Goal: Task Accomplishment & Management: Manage account settings

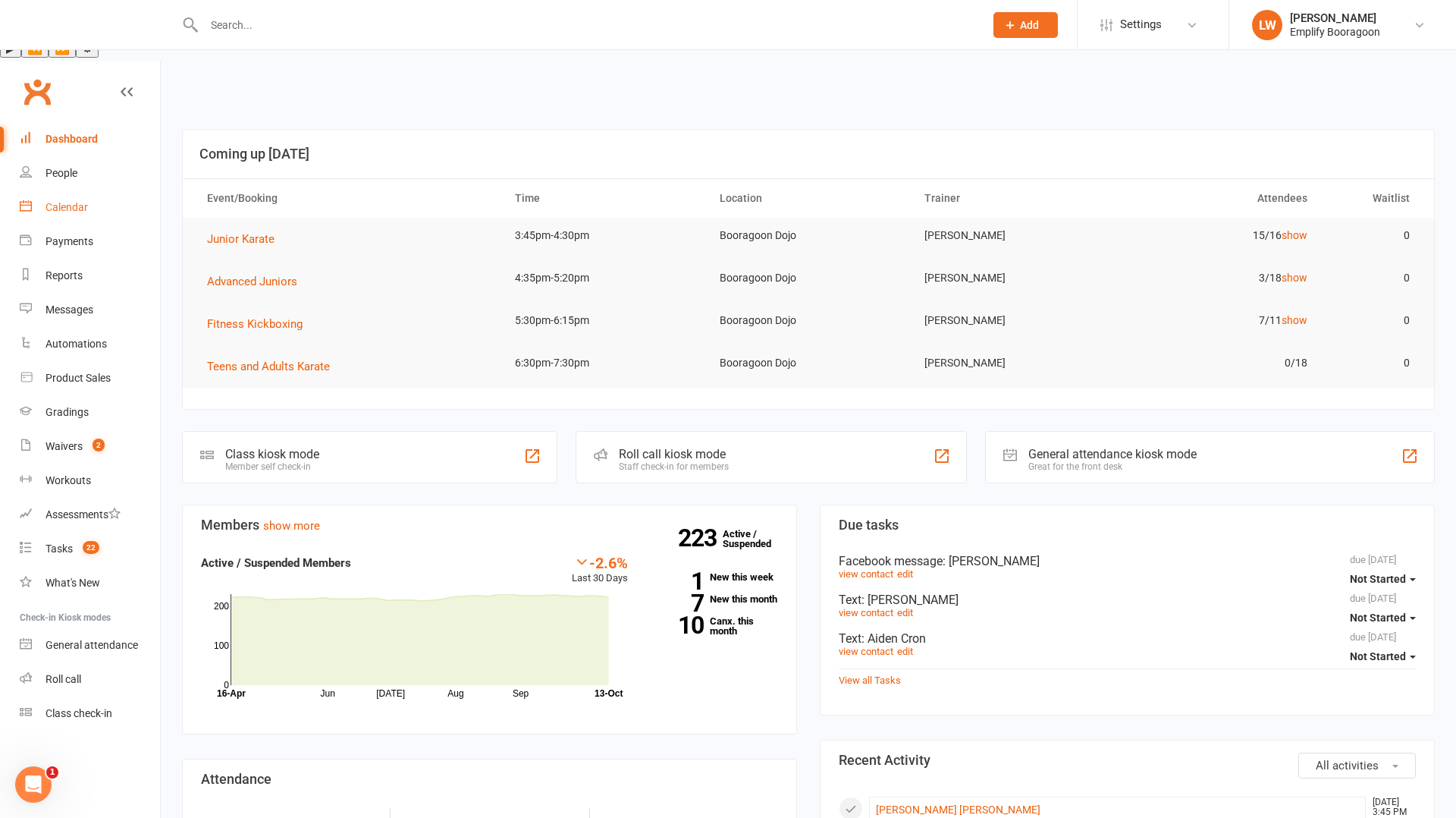
click at [84, 201] on div "Calendar" at bounding box center [66, 207] width 42 height 12
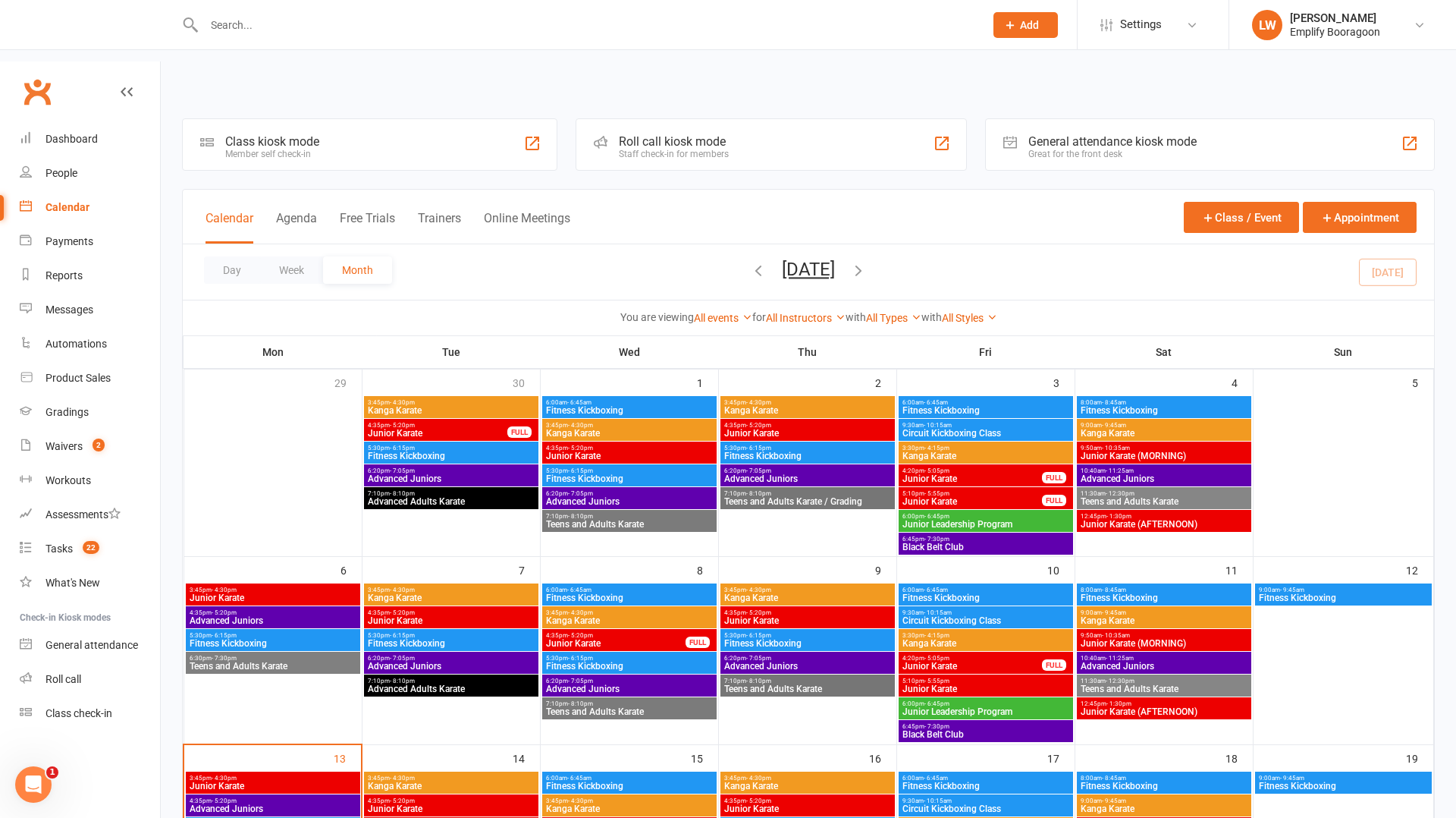
scroll to position [335, 0]
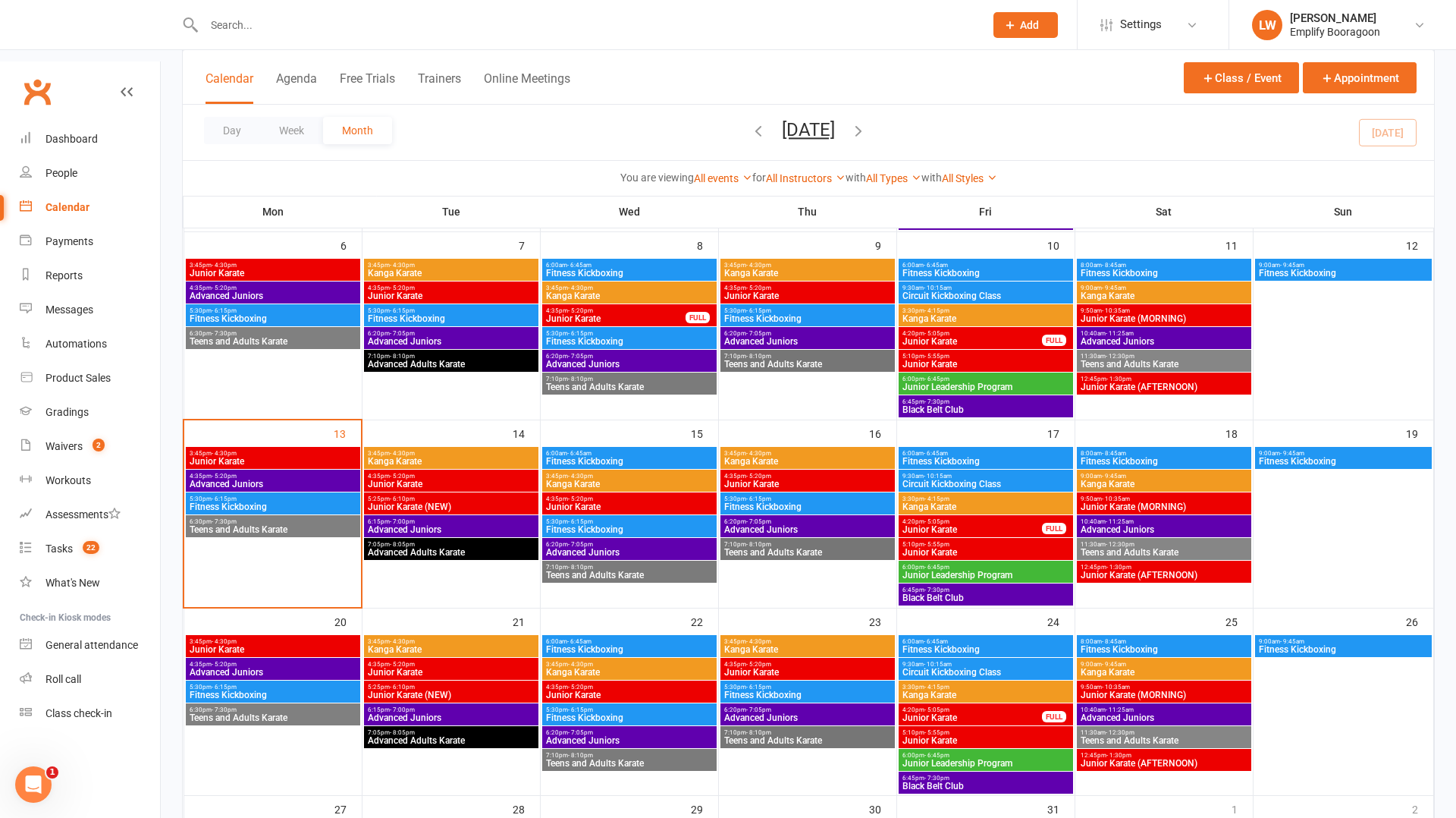
click at [258, 450] on span "3:45pm - 4:30pm" at bounding box center [274, 453] width 169 height 7
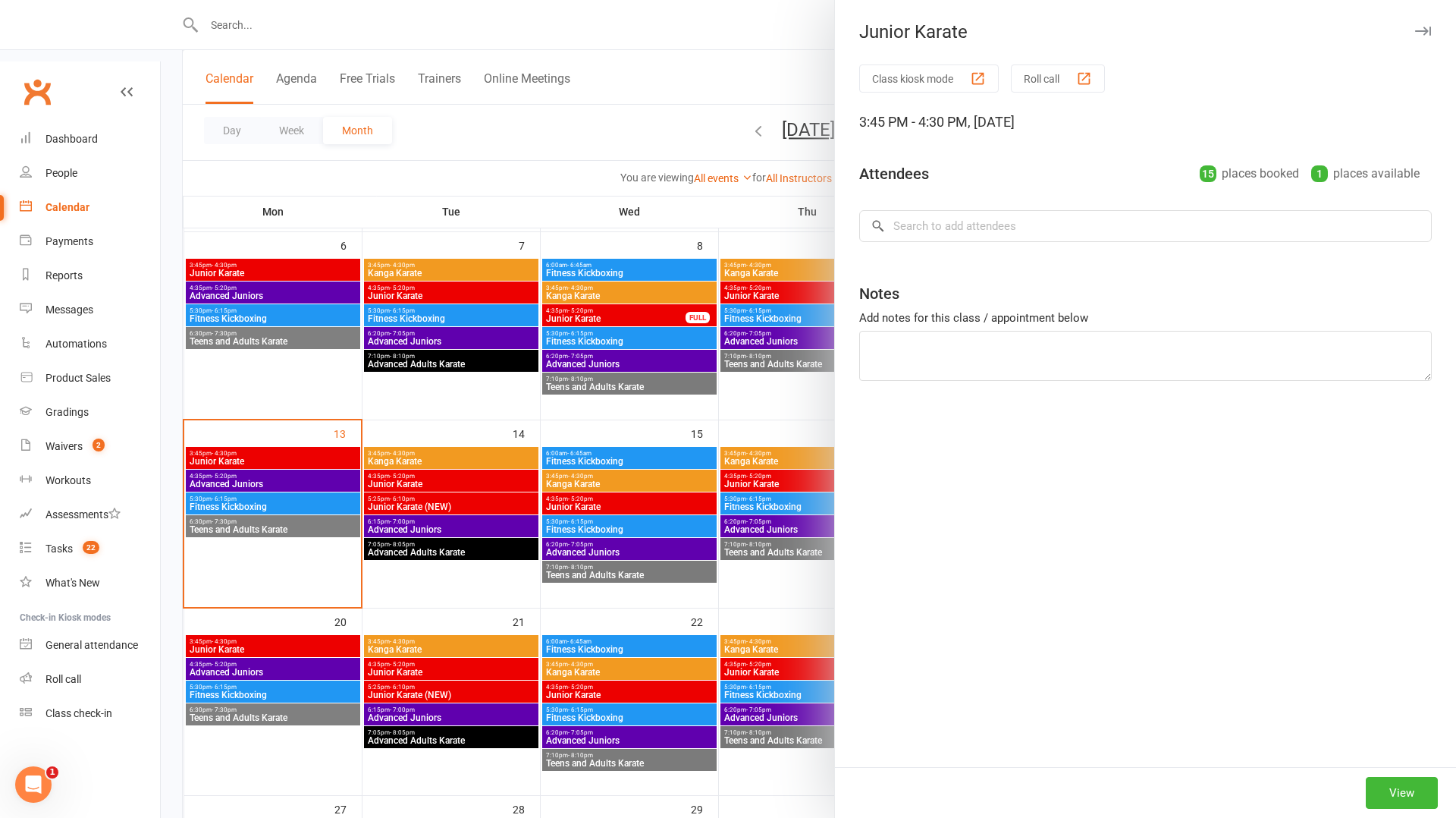
click at [371, 478] on div at bounding box center [808, 409] width 1295 height 818
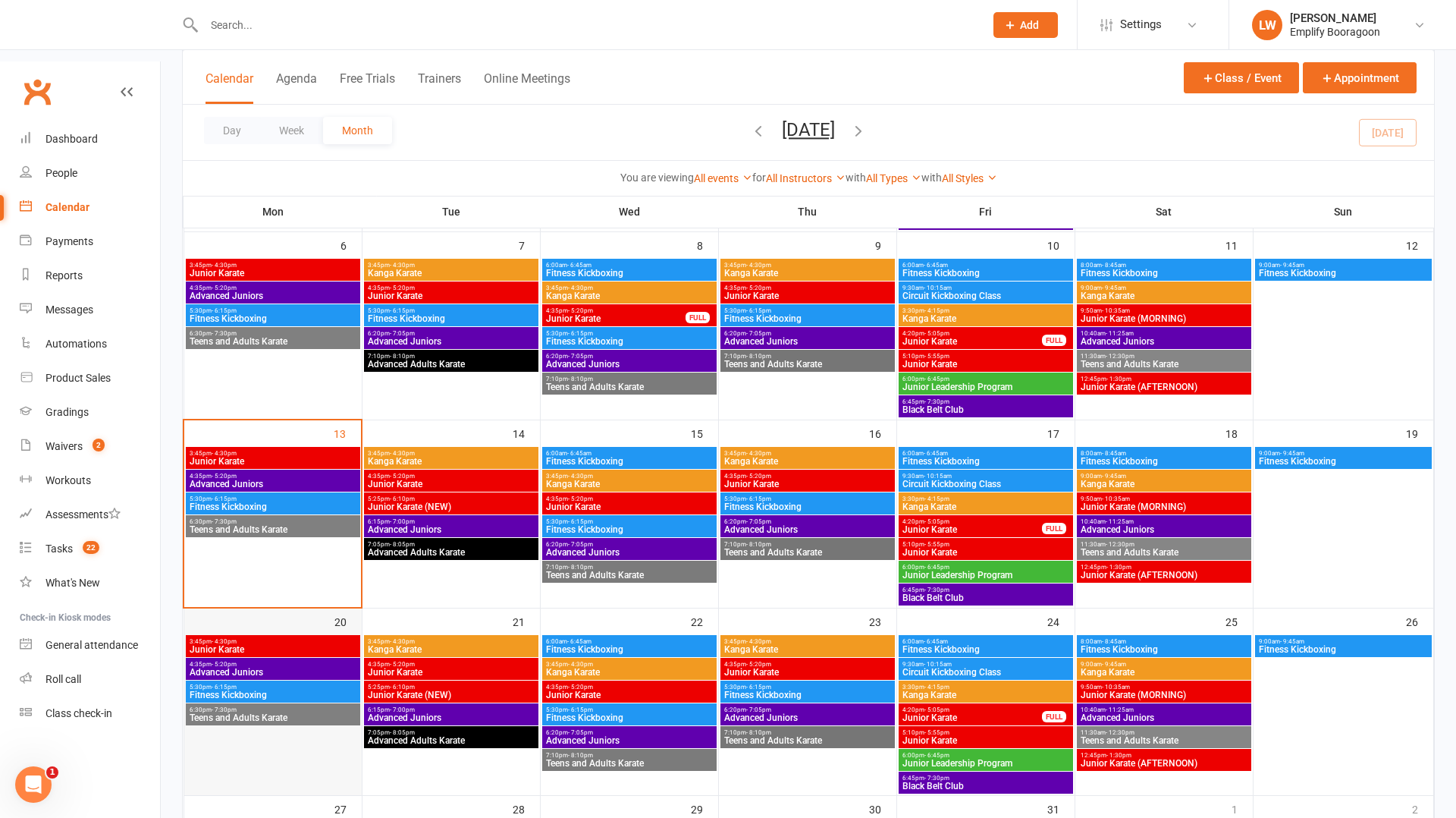
click at [326, 634] on div at bounding box center [273, 714] width 177 height 162
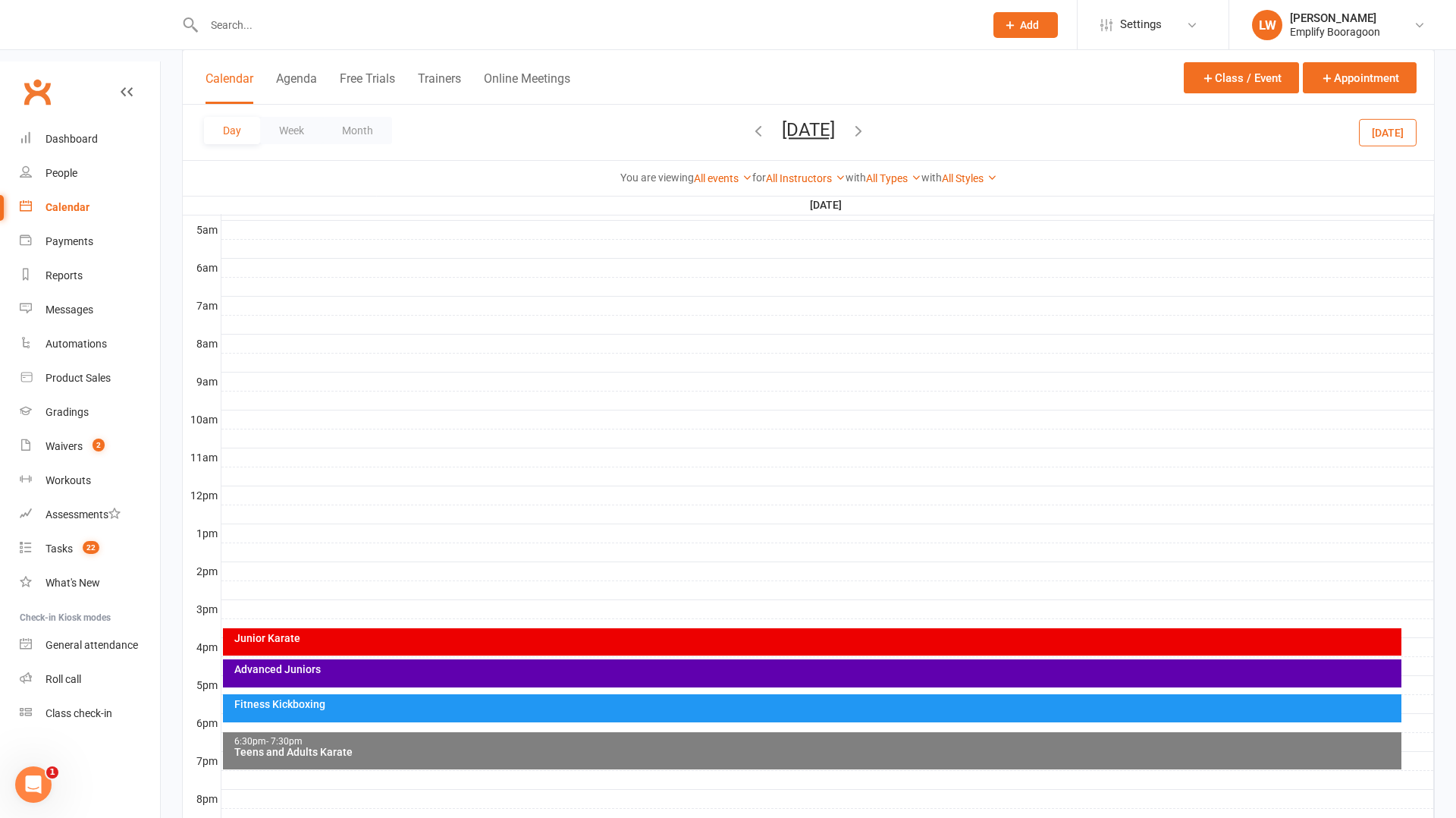
scroll to position [0, 0]
click at [344, 633] on div "Junior Karate" at bounding box center [816, 638] width 1166 height 11
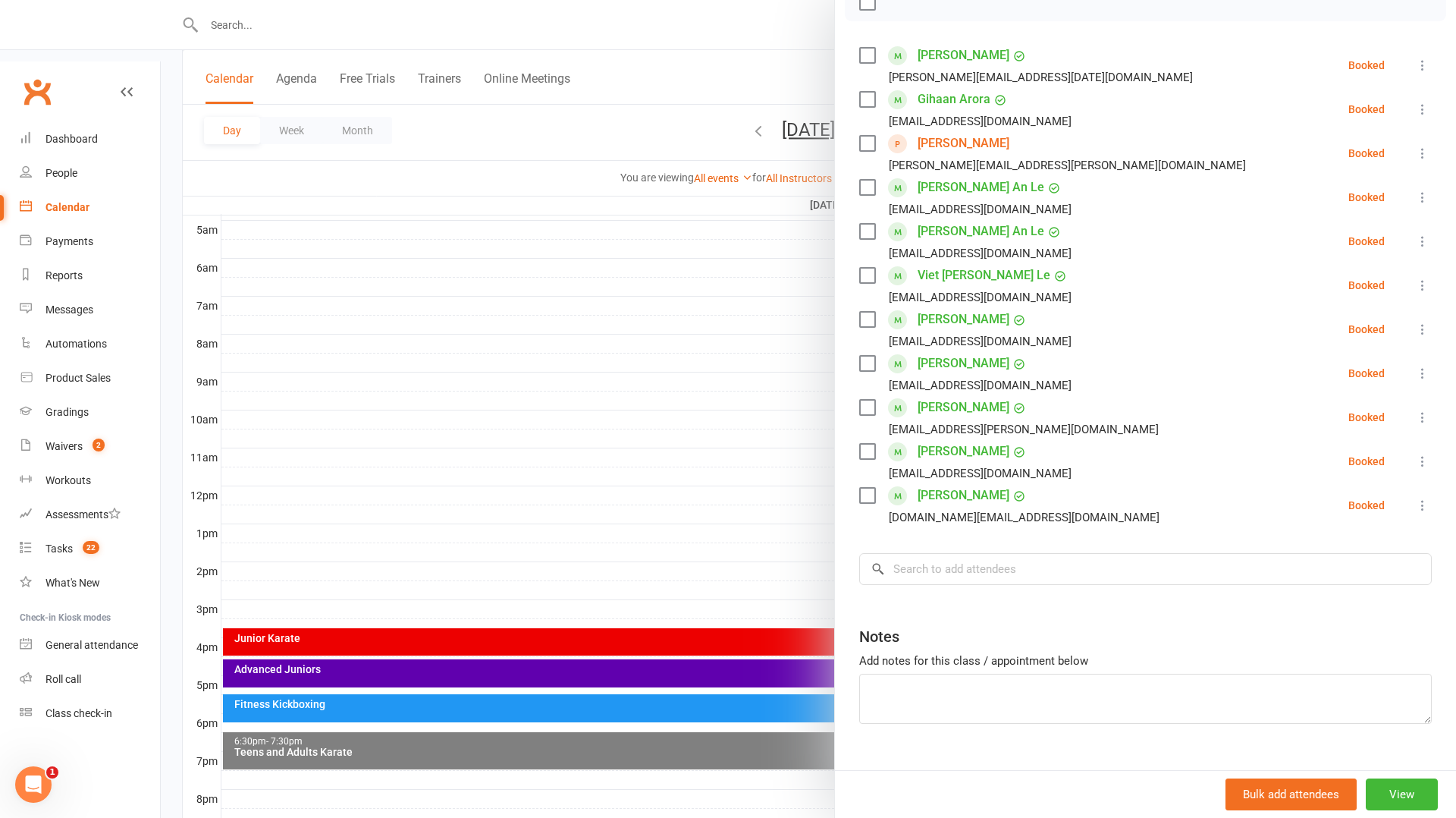
scroll to position [243, 0]
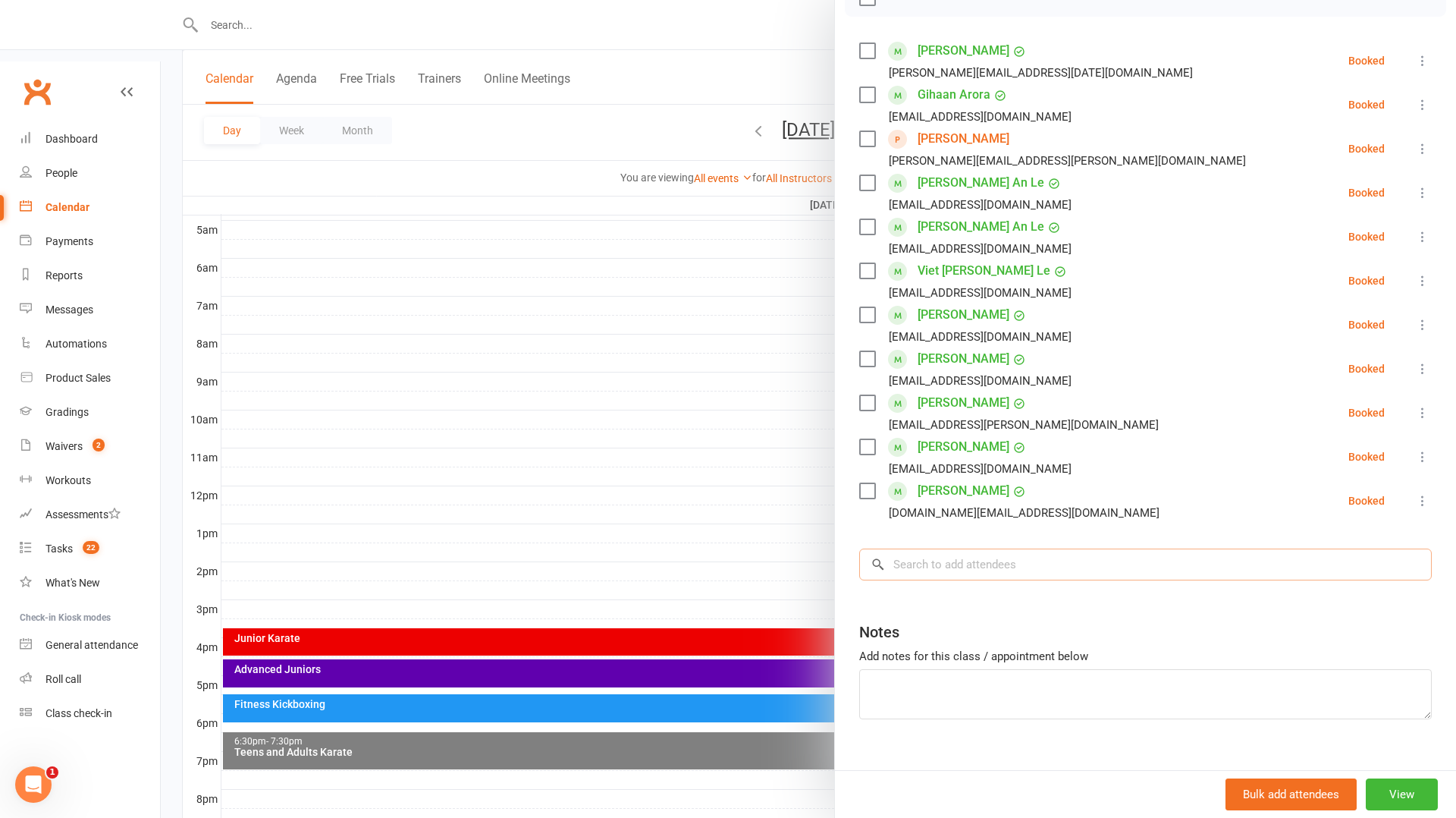
click at [1130, 557] on input "search" at bounding box center [1145, 564] width 573 height 31
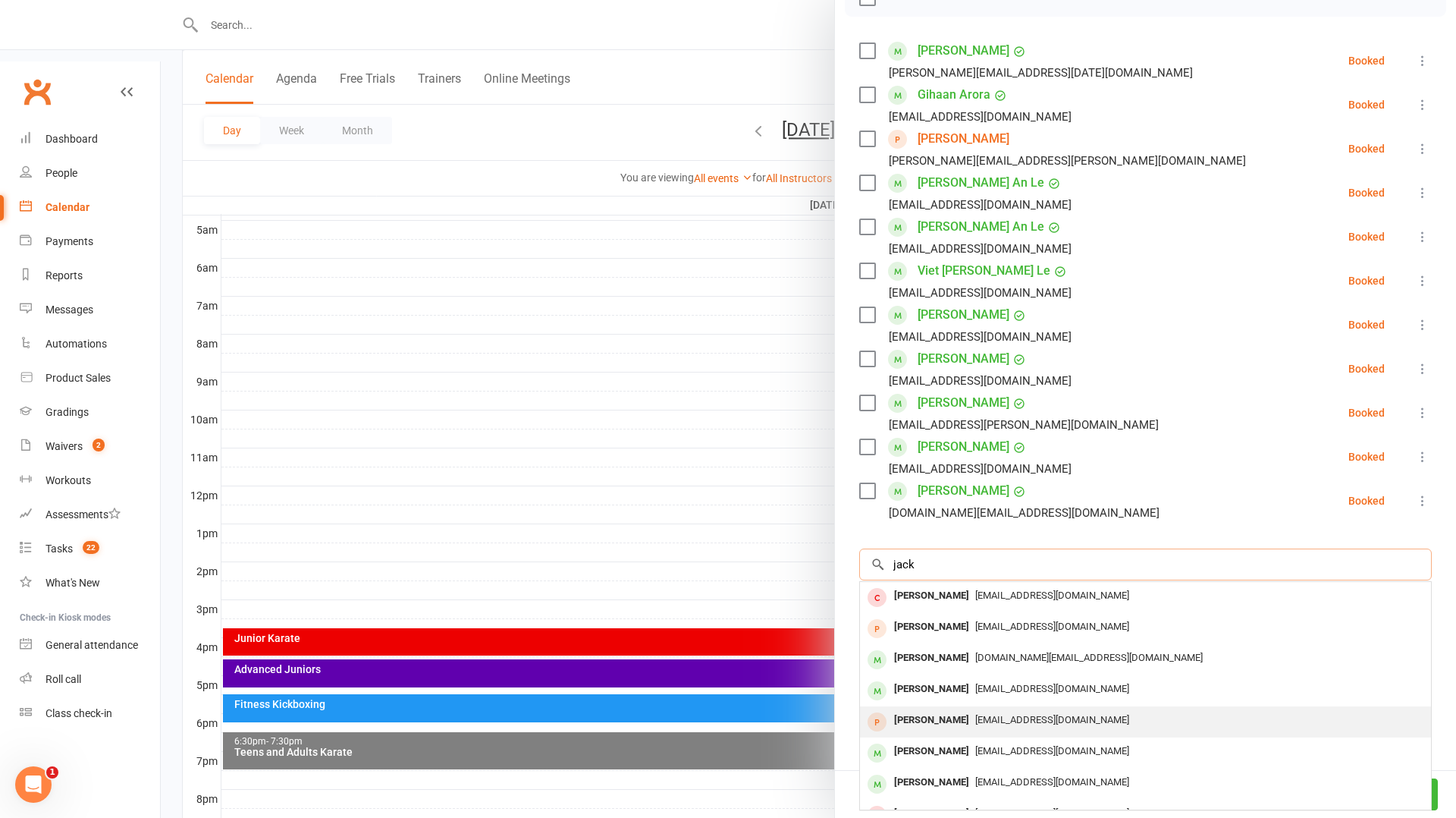
type input "jack"
click at [1043, 725] on span "[EMAIL_ADDRESS][DOMAIN_NAME]" at bounding box center [1052, 720] width 154 height 12
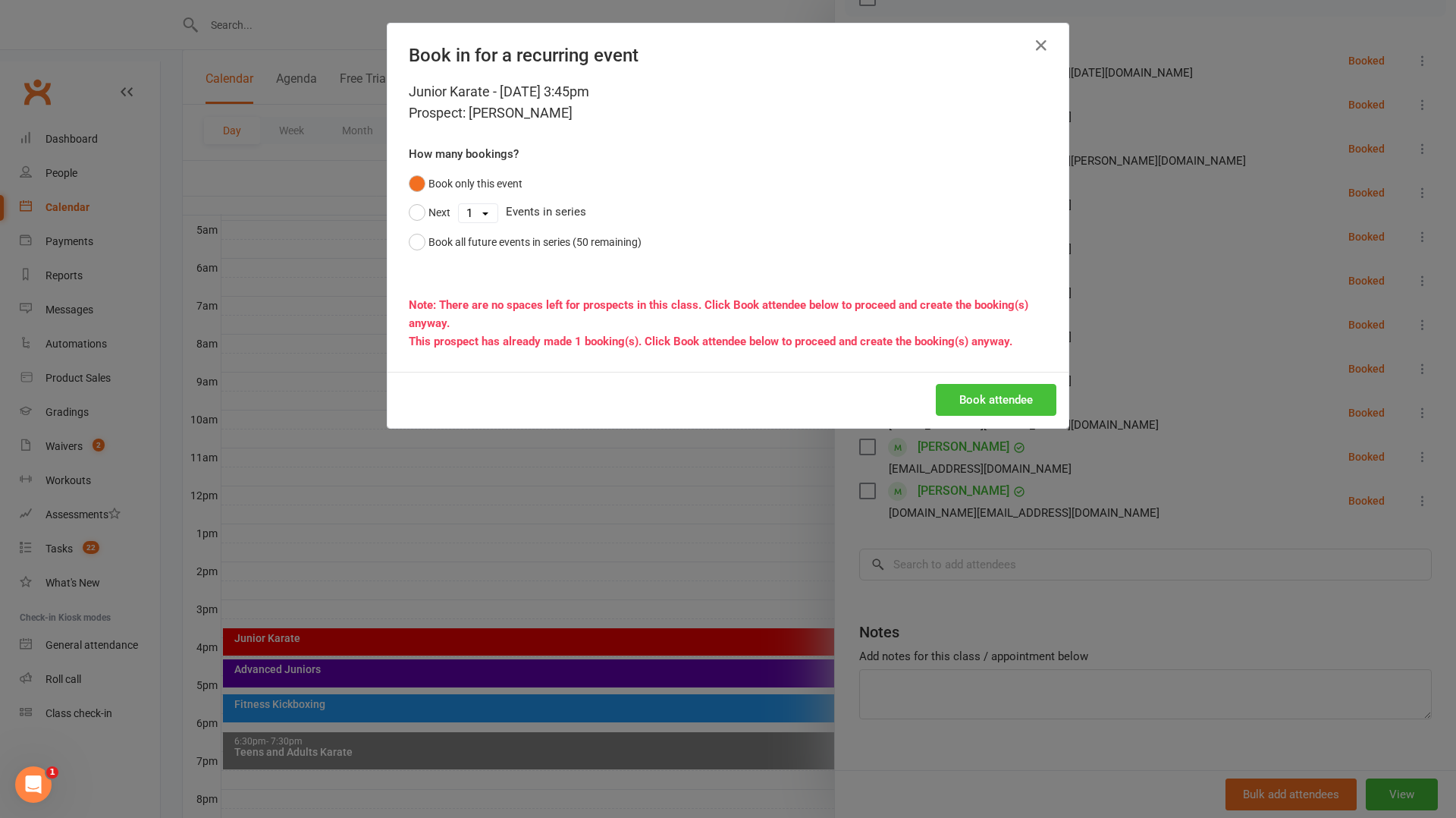
click at [1012, 409] on button "Book attendee" at bounding box center [996, 399] width 121 height 31
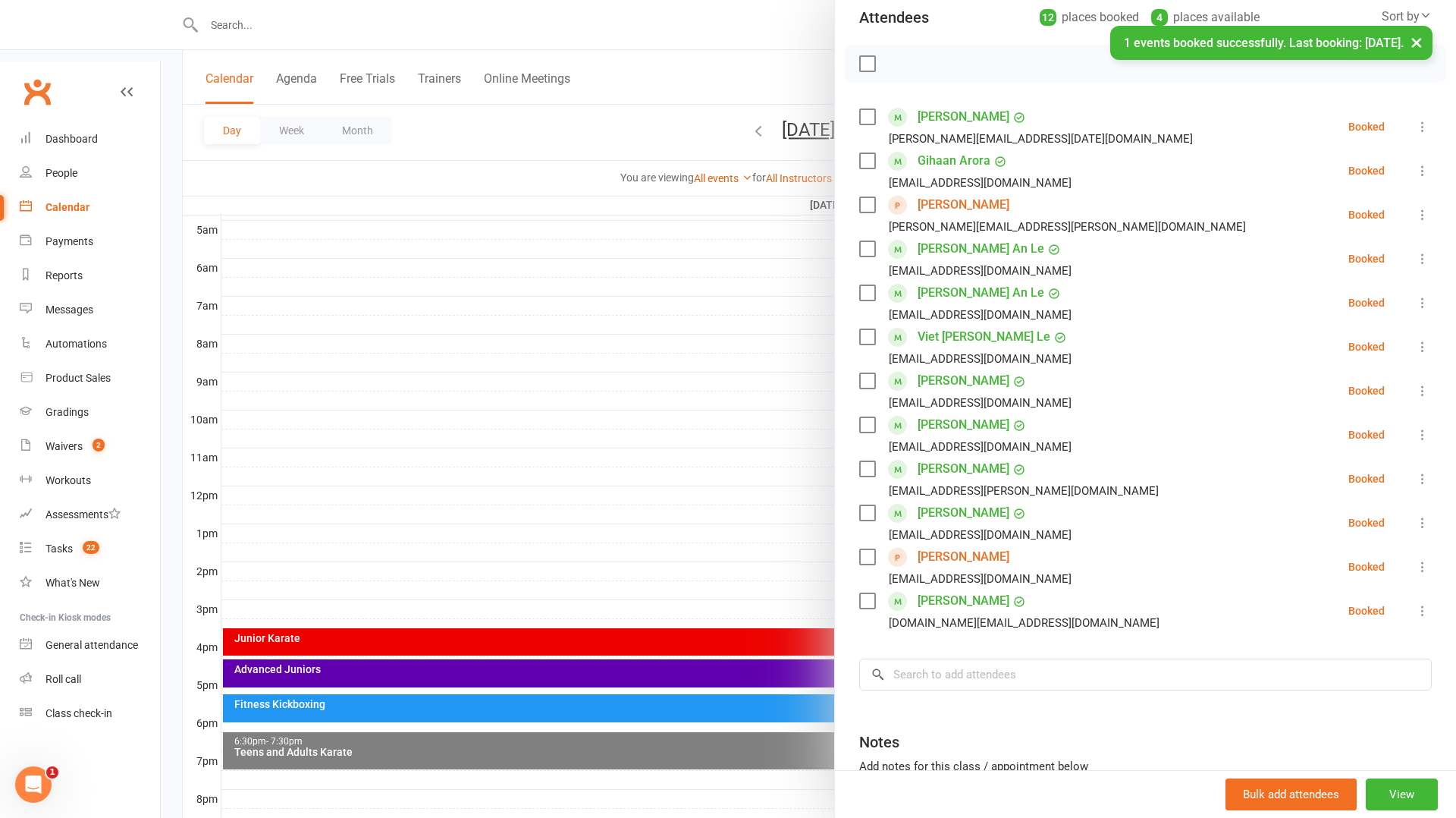
scroll to position [182, 0]
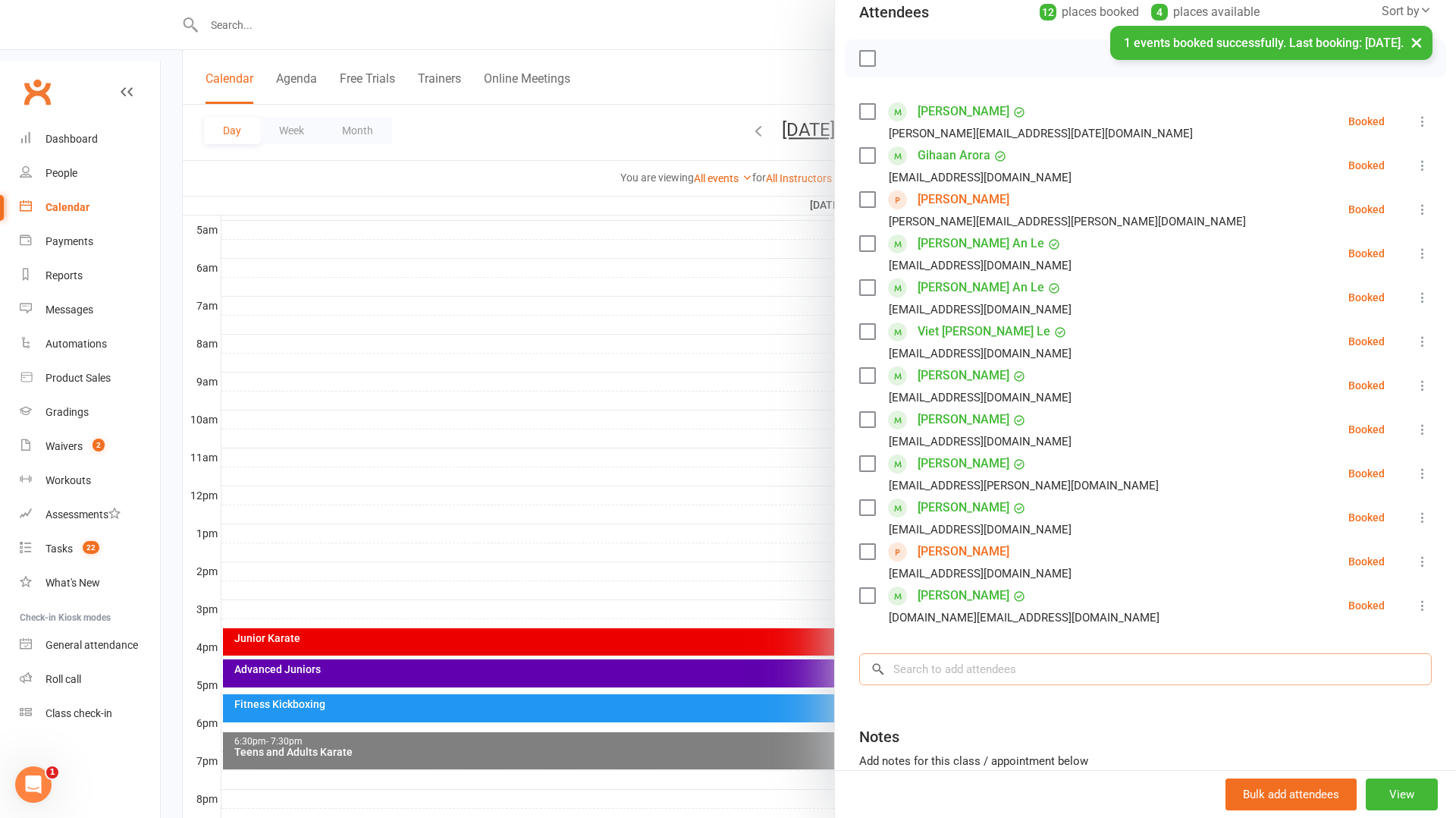
click at [1014, 667] on input "search" at bounding box center [1145, 669] width 573 height 31
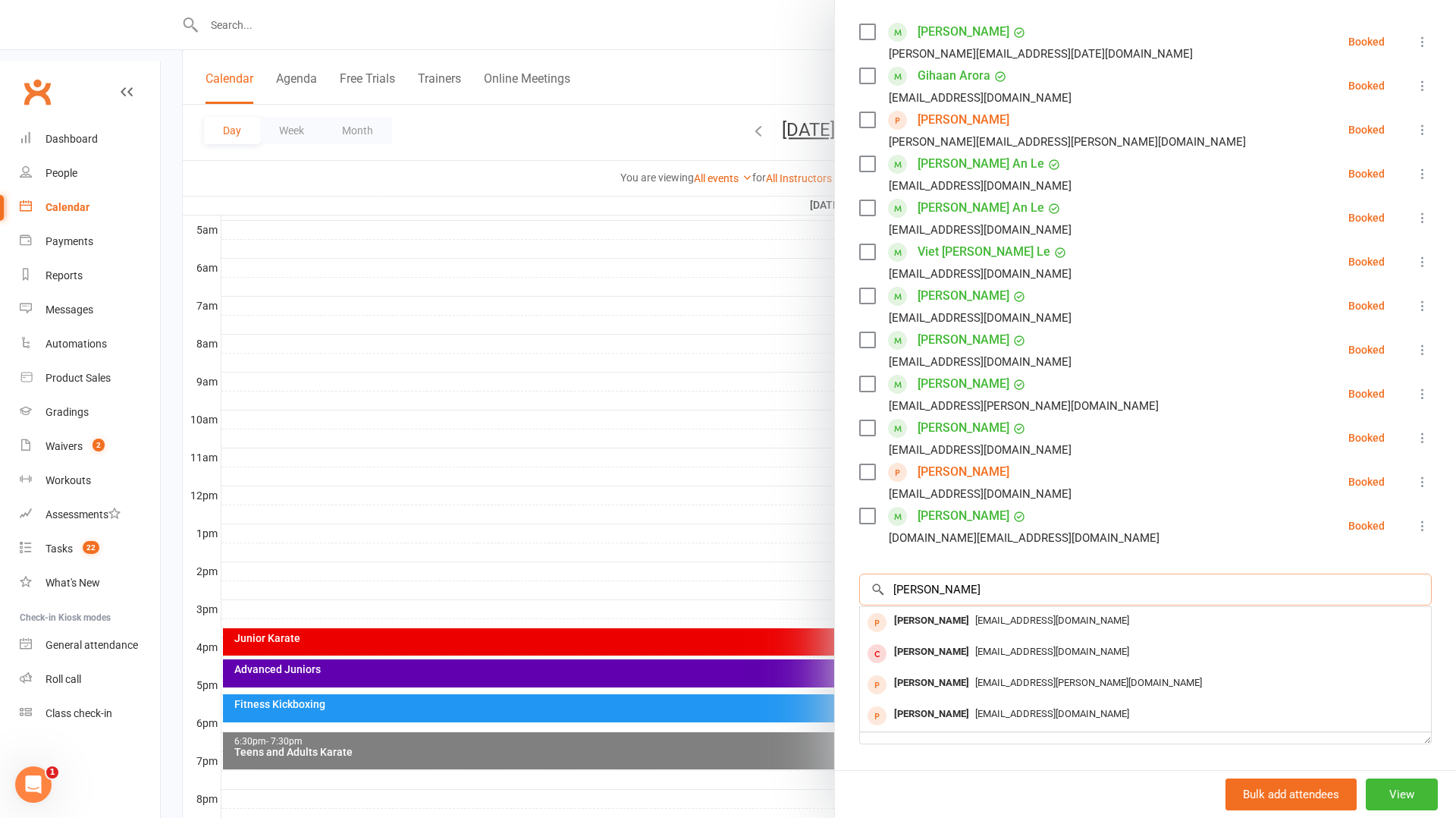
scroll to position [278, 0]
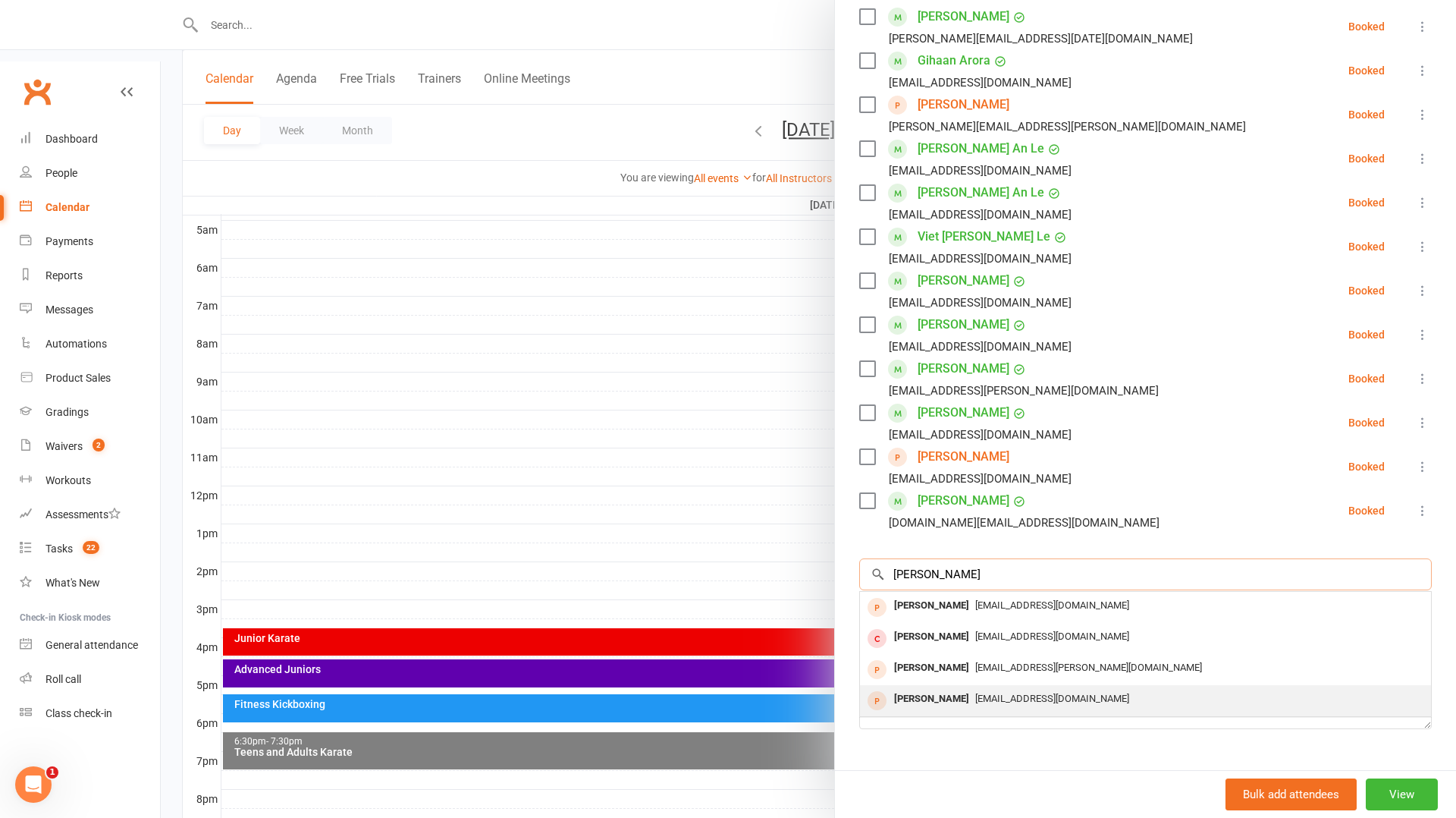
type input "[PERSON_NAME]"
click at [995, 709] on div "[EMAIL_ADDRESS][DOMAIN_NAME]" at bounding box center [1145, 699] width 559 height 22
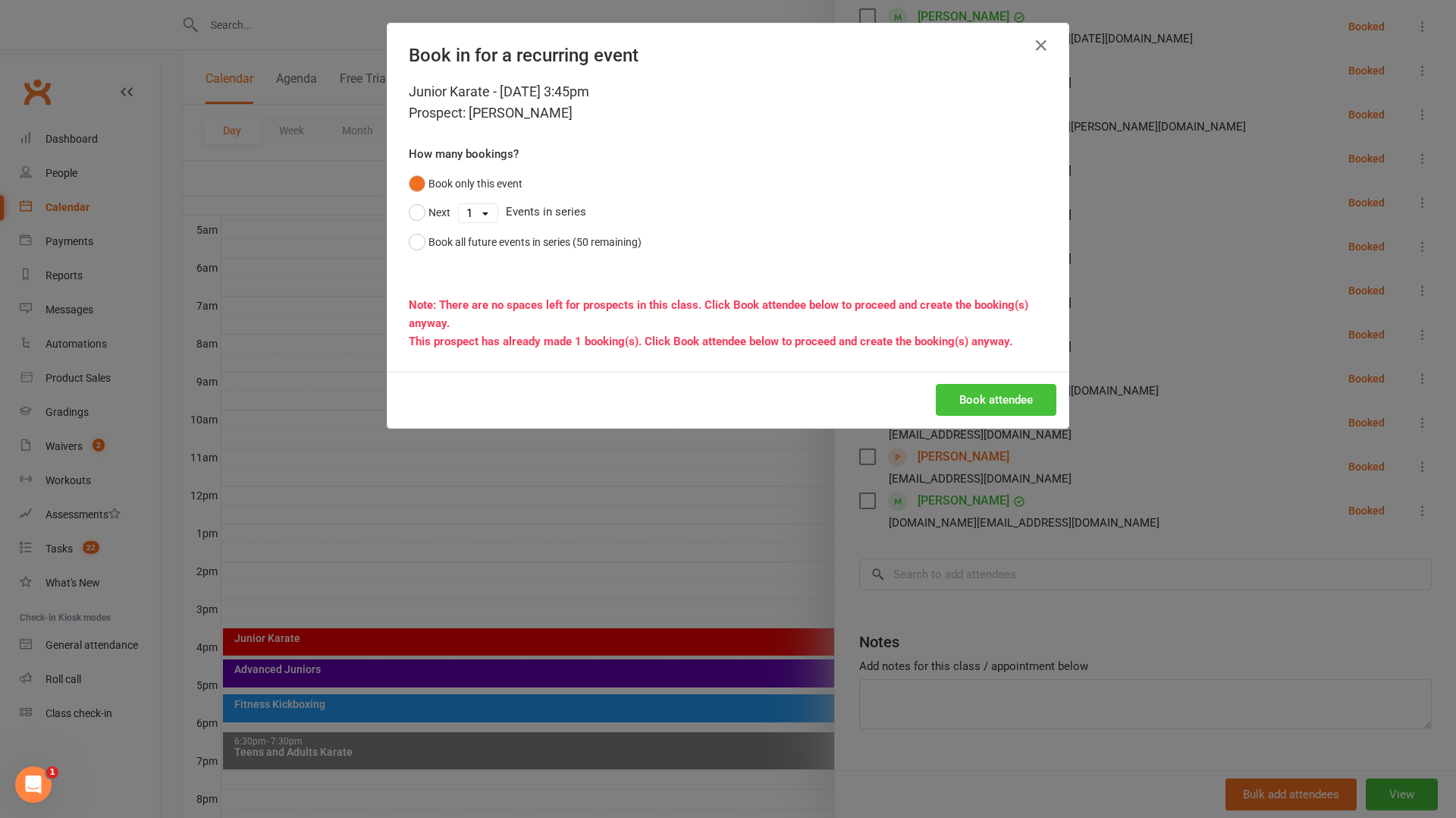
click at [971, 390] on button "Book attendee" at bounding box center [996, 399] width 121 height 31
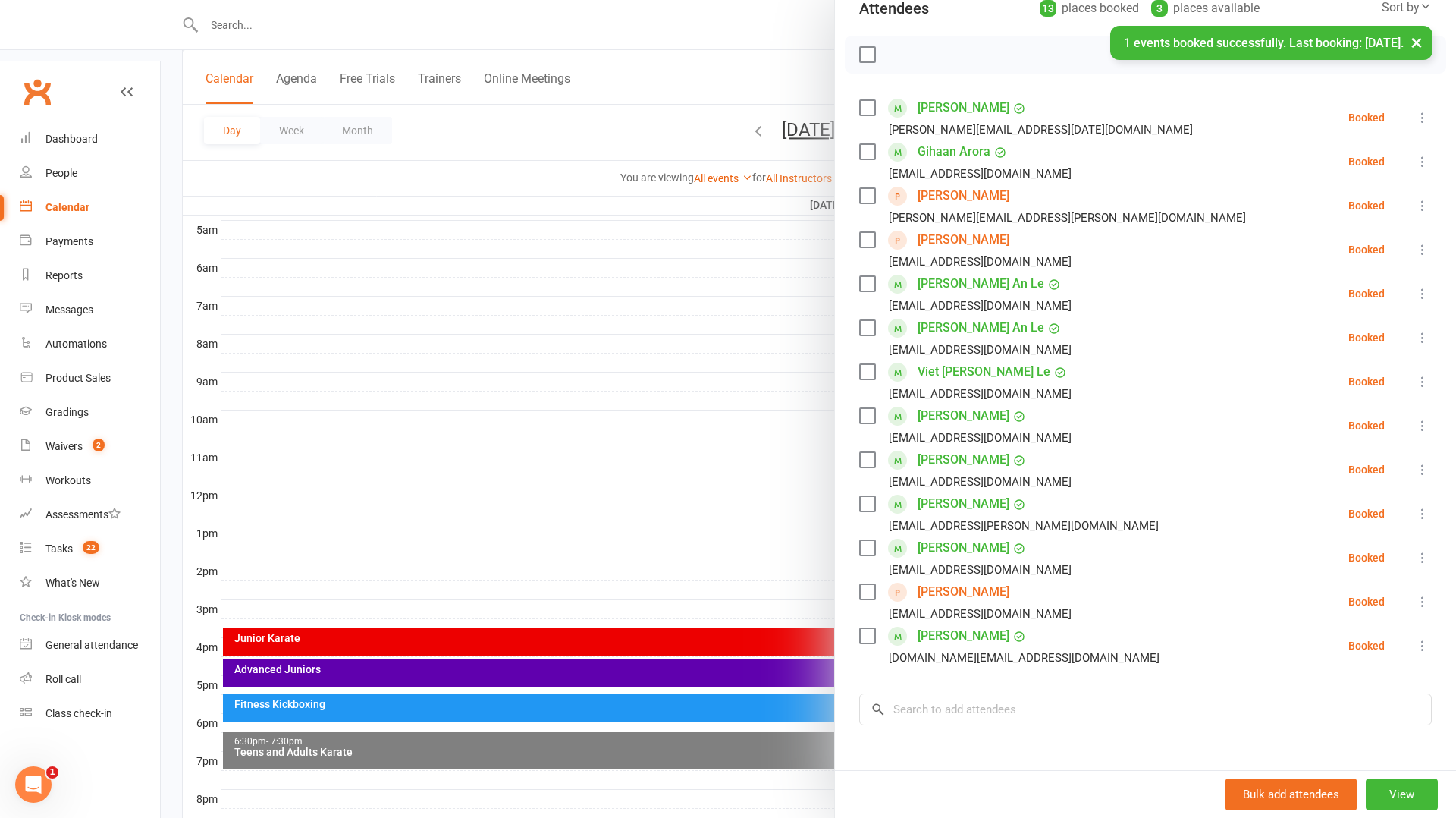
scroll to position [179, 0]
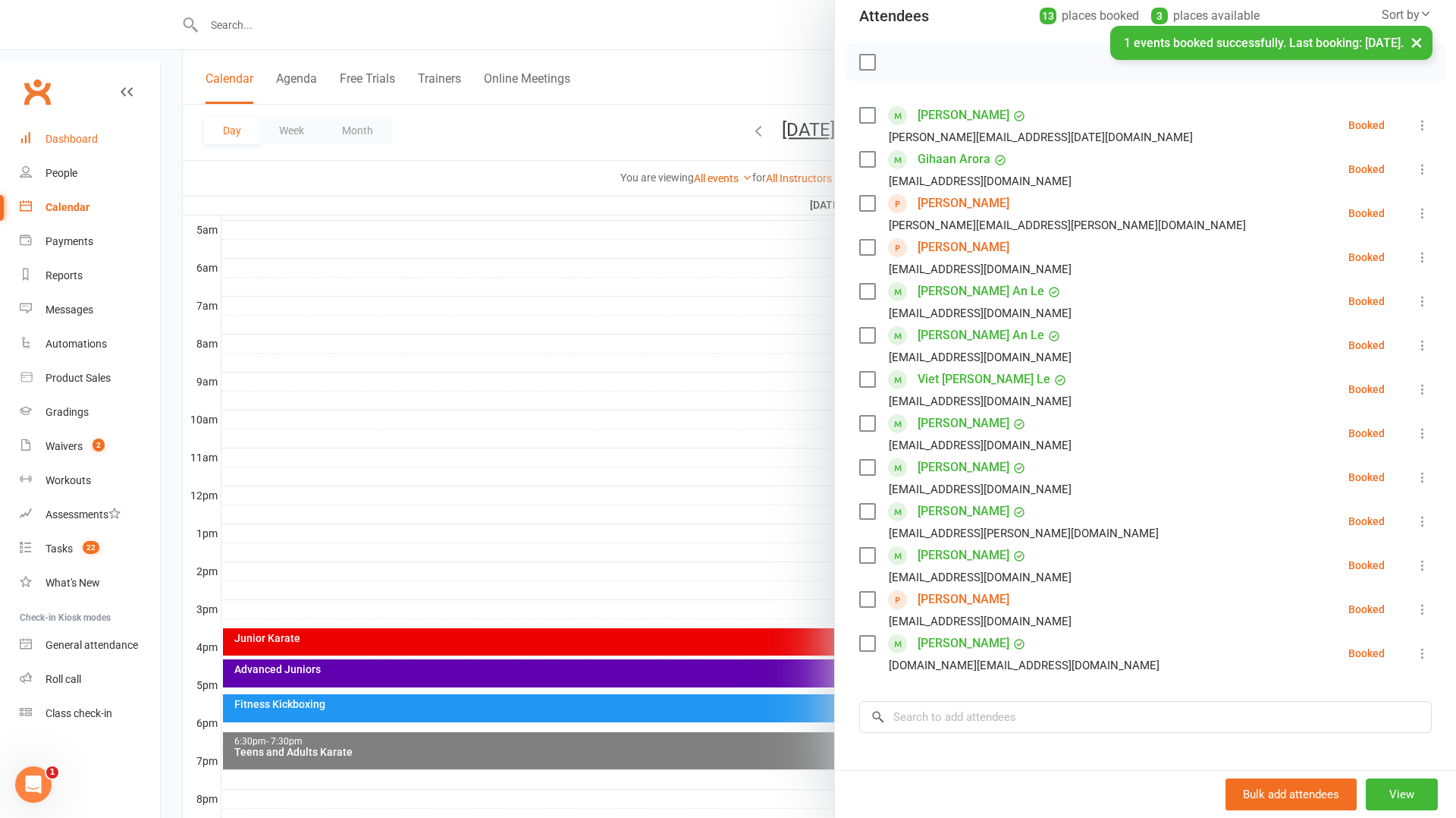
click at [88, 132] on div "Dashboard" at bounding box center [71, 138] width 52 height 12
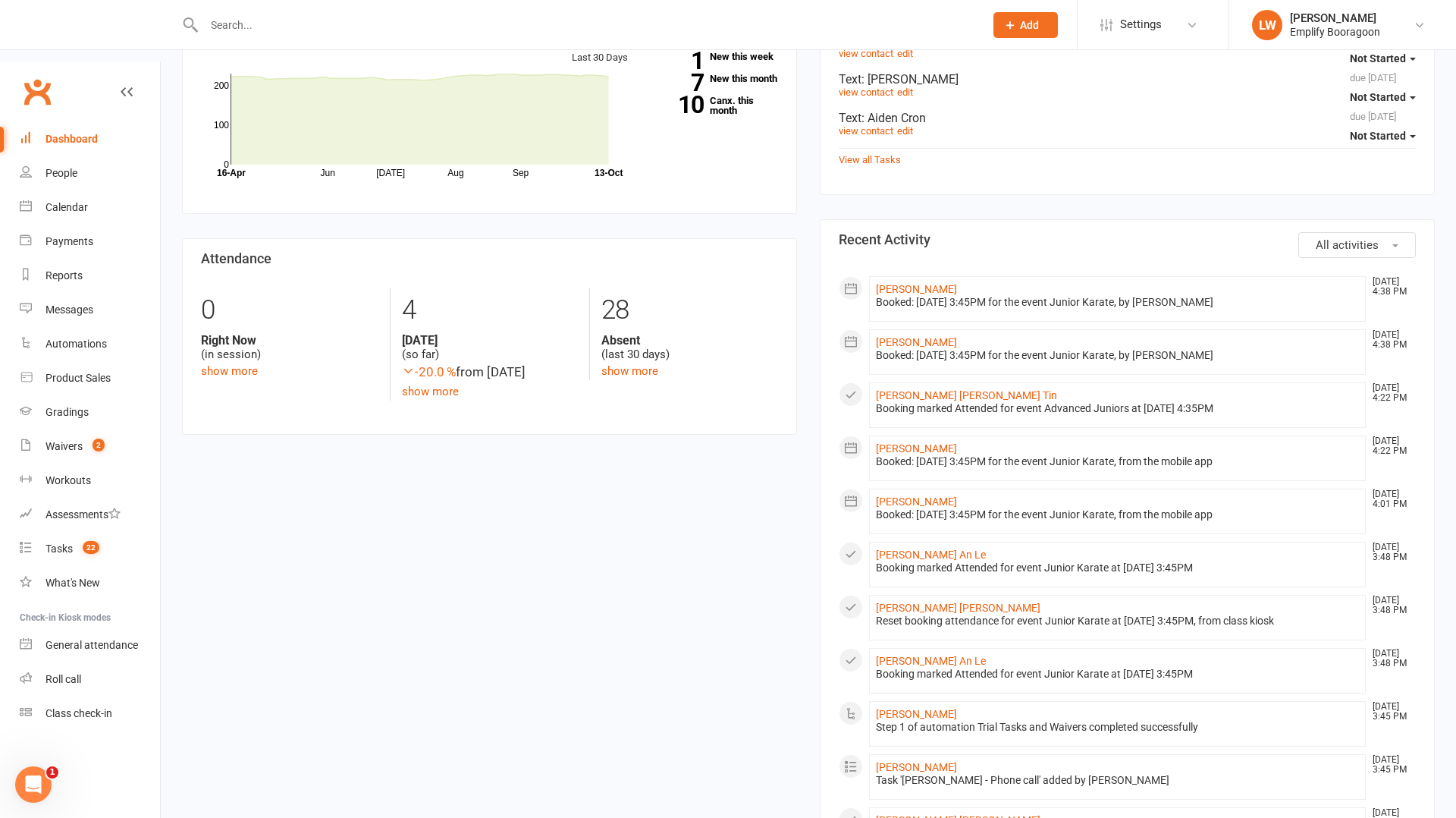
scroll to position [478, 0]
